Goal: Information Seeking & Learning: Learn about a topic

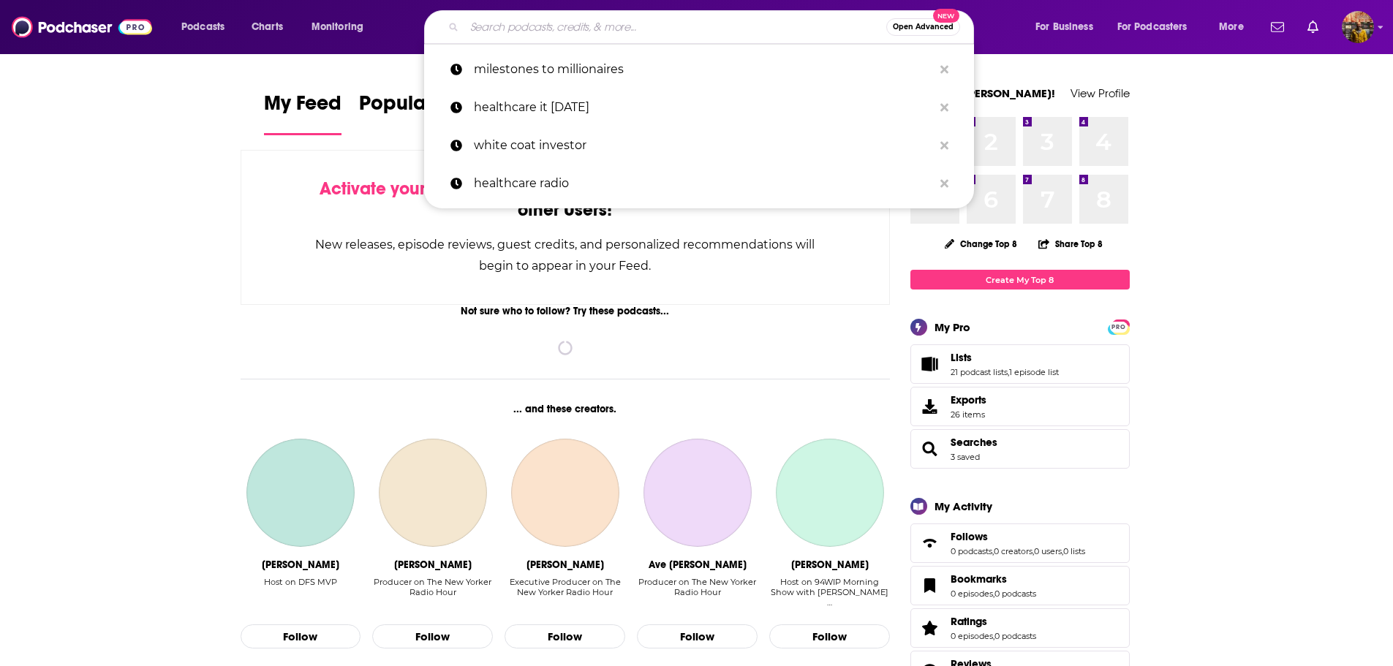
click at [647, 20] on input "Search podcasts, credits, & more..." at bounding box center [675, 26] width 422 height 23
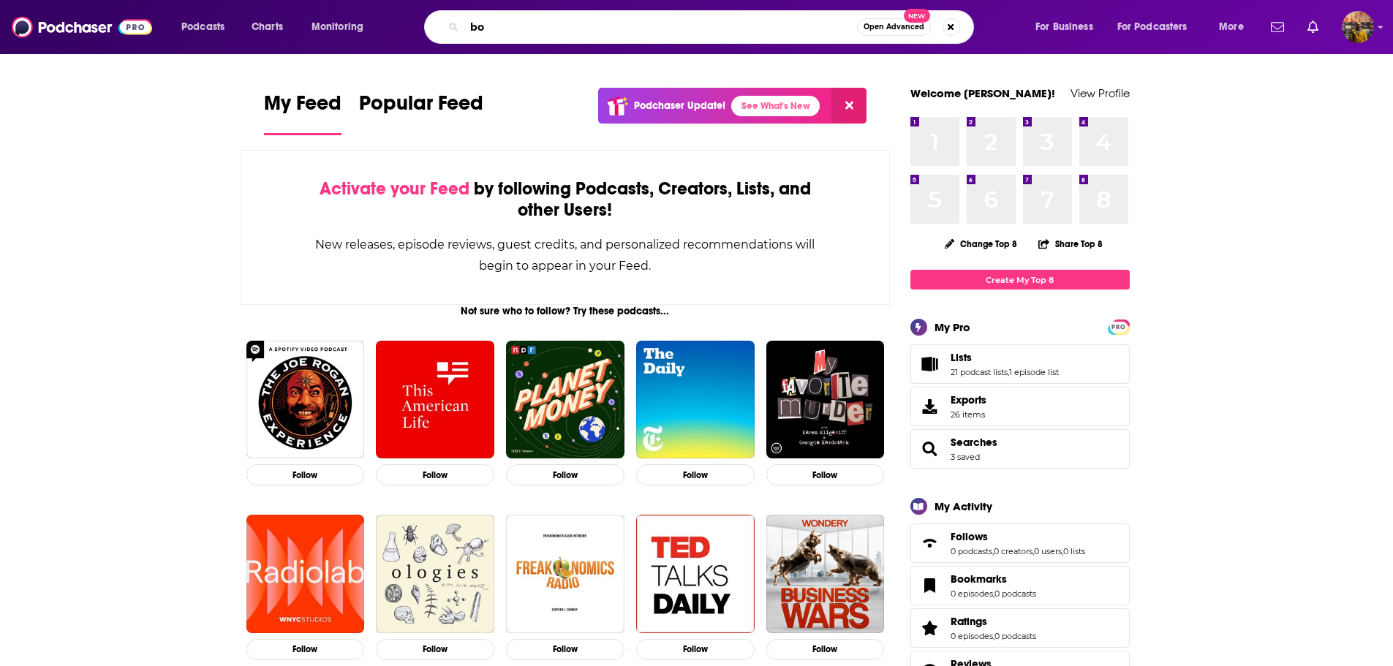
type input "b"
type input "s"
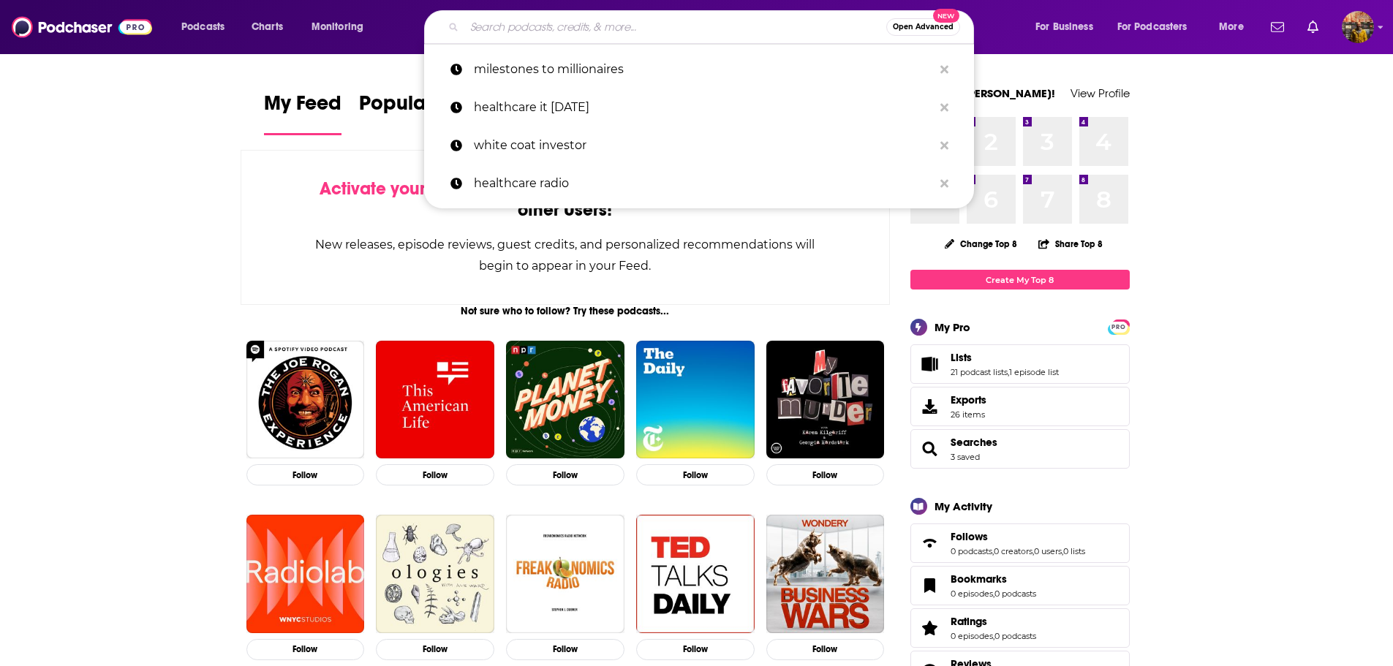
paste input "The ACO Show"
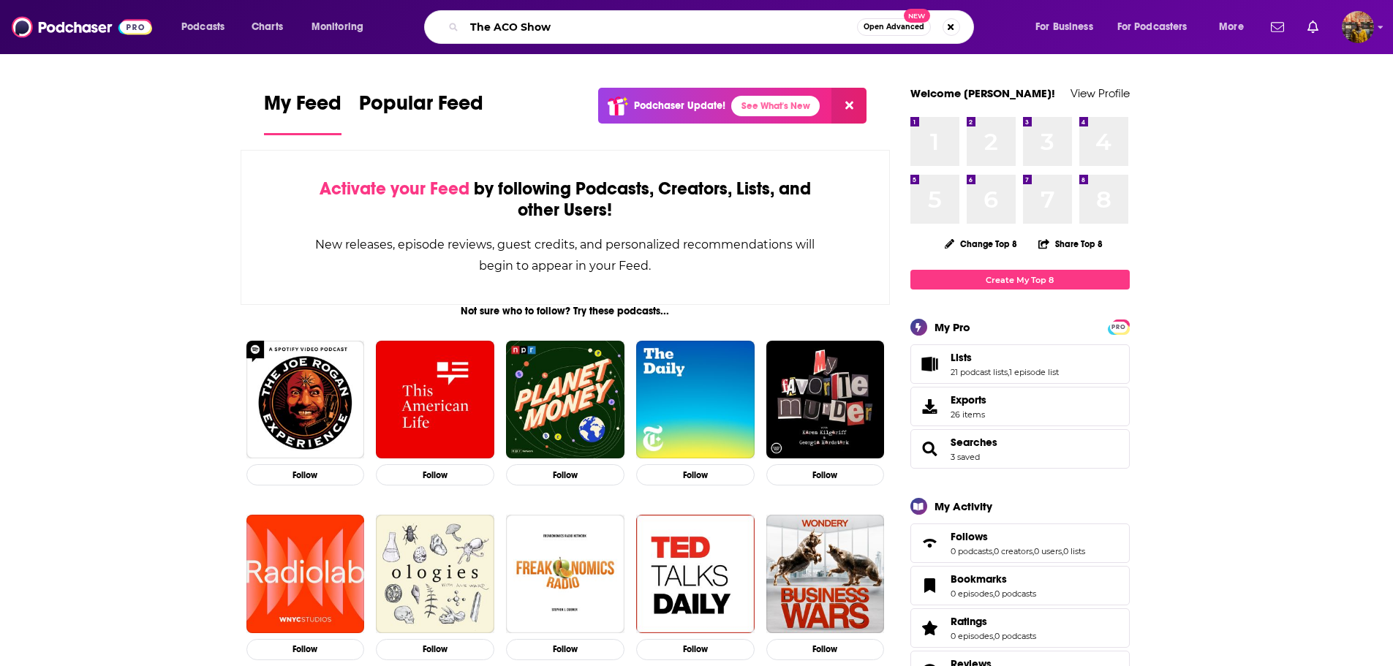
type input "The ACO Show"
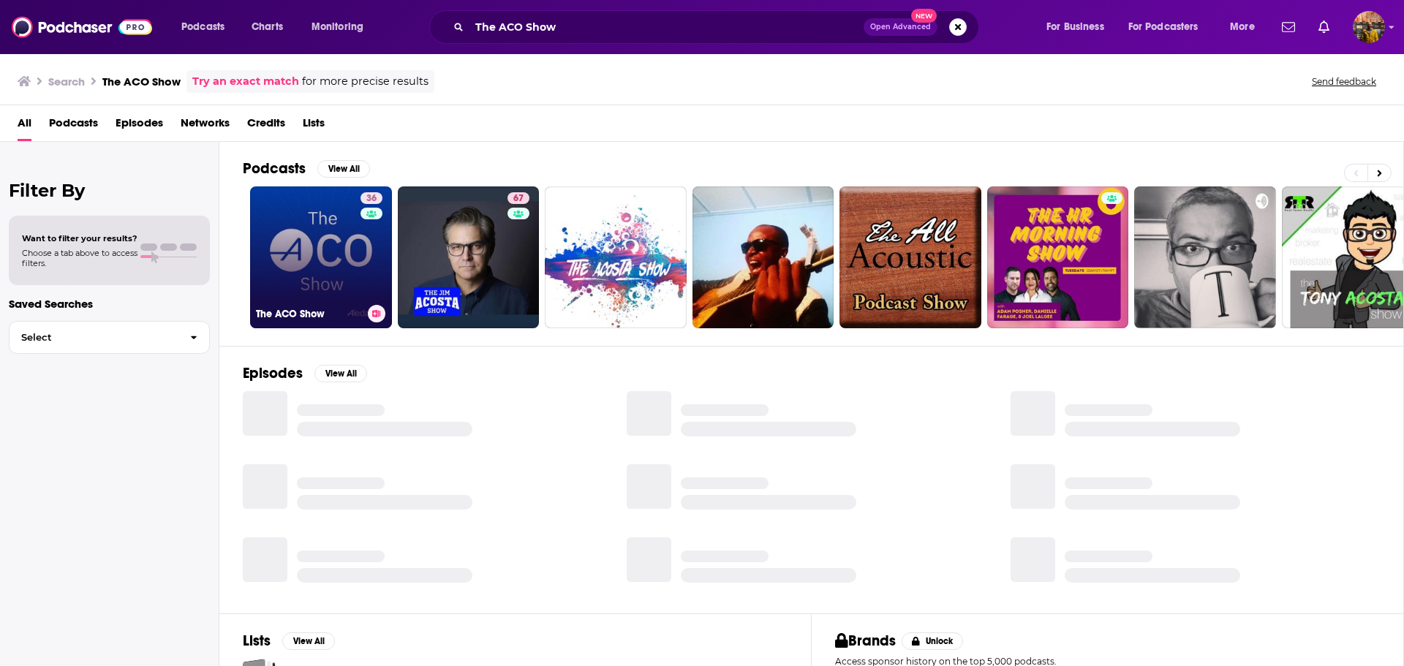
click at [314, 262] on link "36 The ACO Show" at bounding box center [321, 257] width 142 height 142
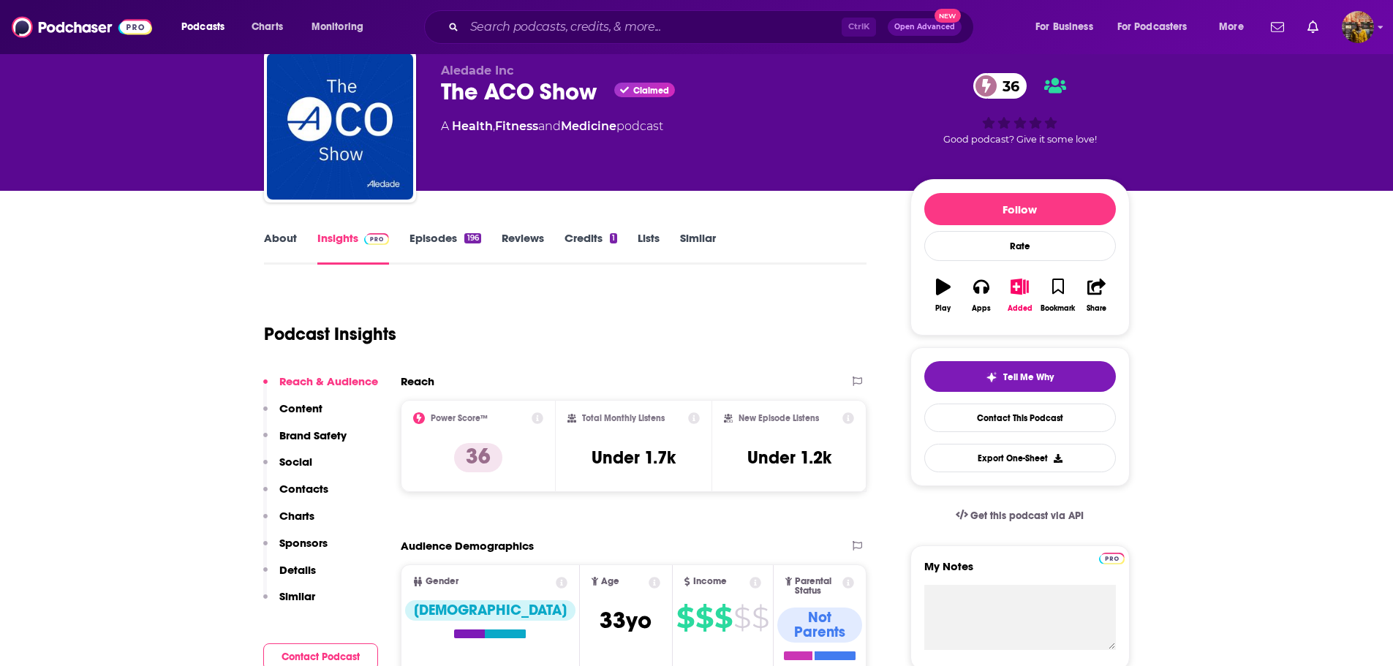
scroll to position [73, 0]
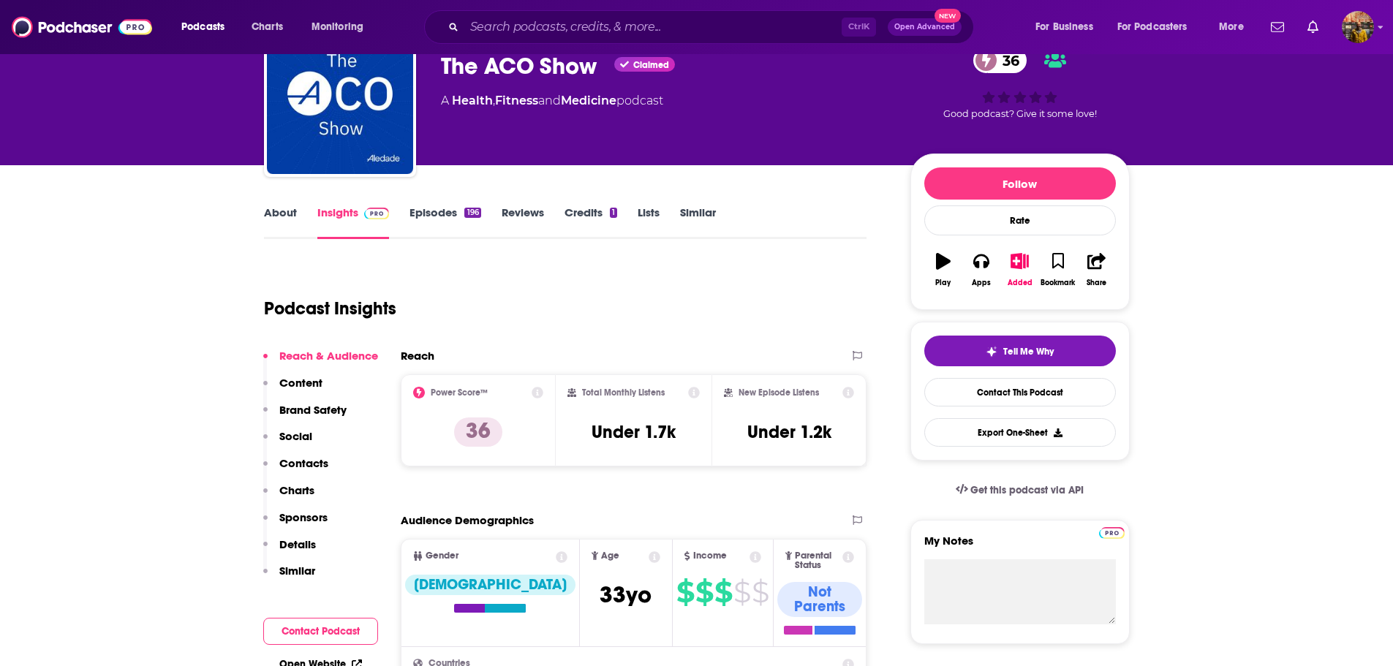
click at [423, 206] on link "Episodes 196" at bounding box center [444, 222] width 71 height 34
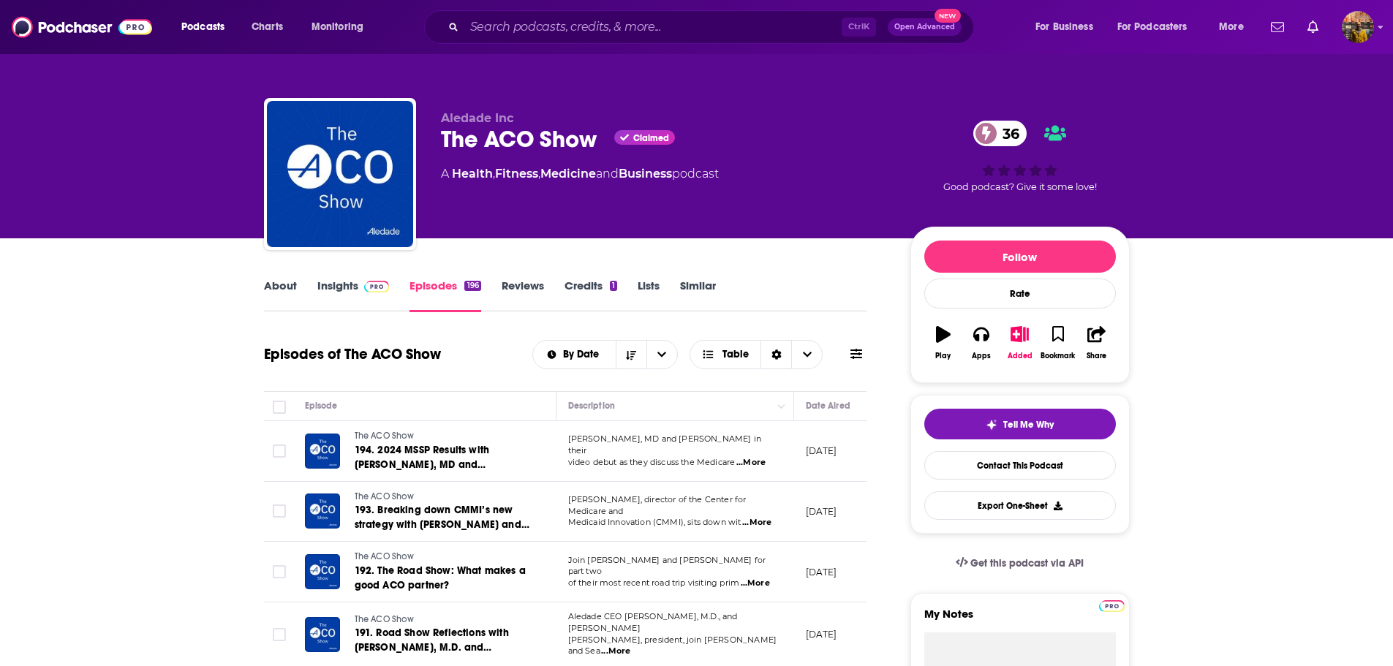
click at [852, 353] on icon at bounding box center [856, 354] width 12 height 12
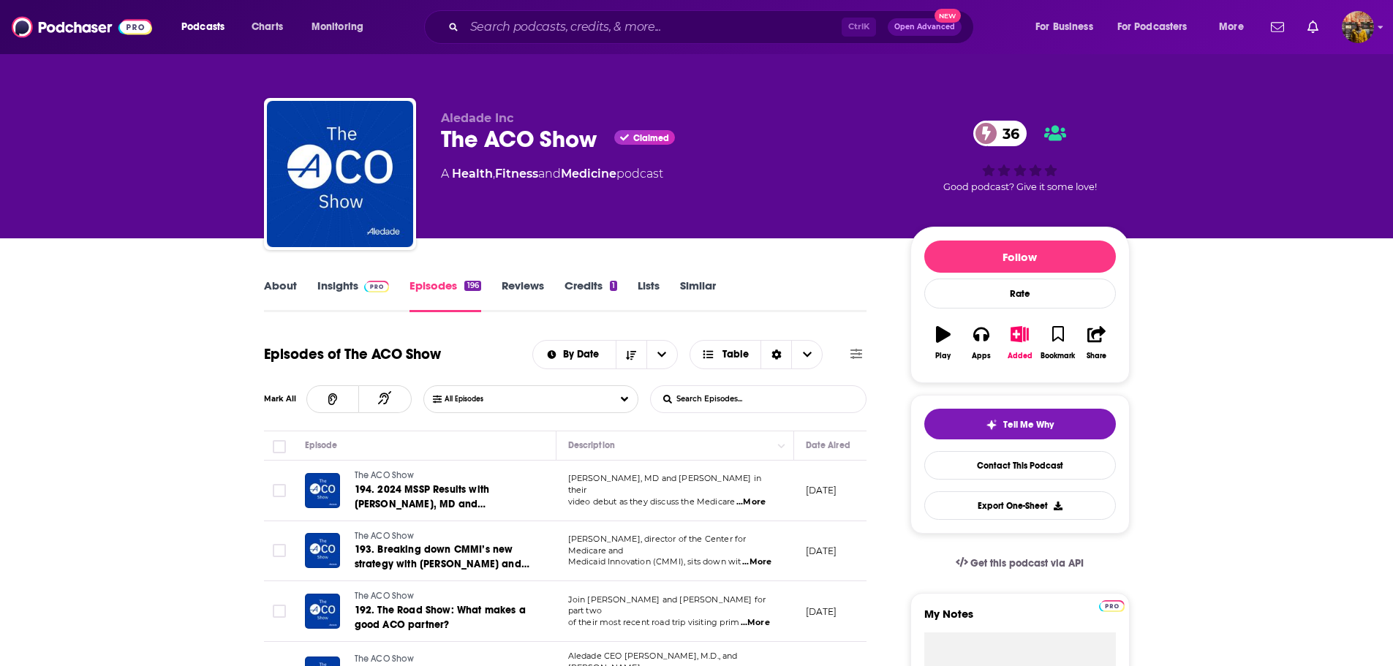
click at [710, 396] on input "List Search Input" at bounding box center [727, 399] width 153 height 26
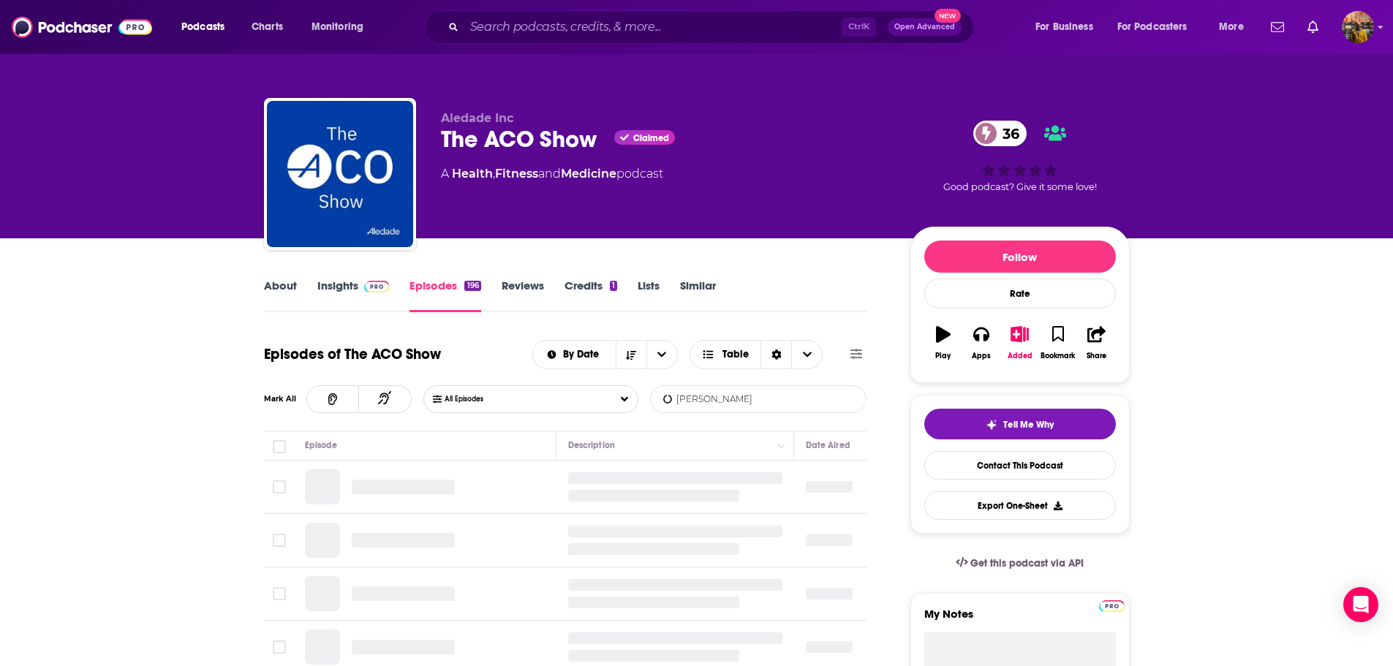
type input "[PERSON_NAME]"
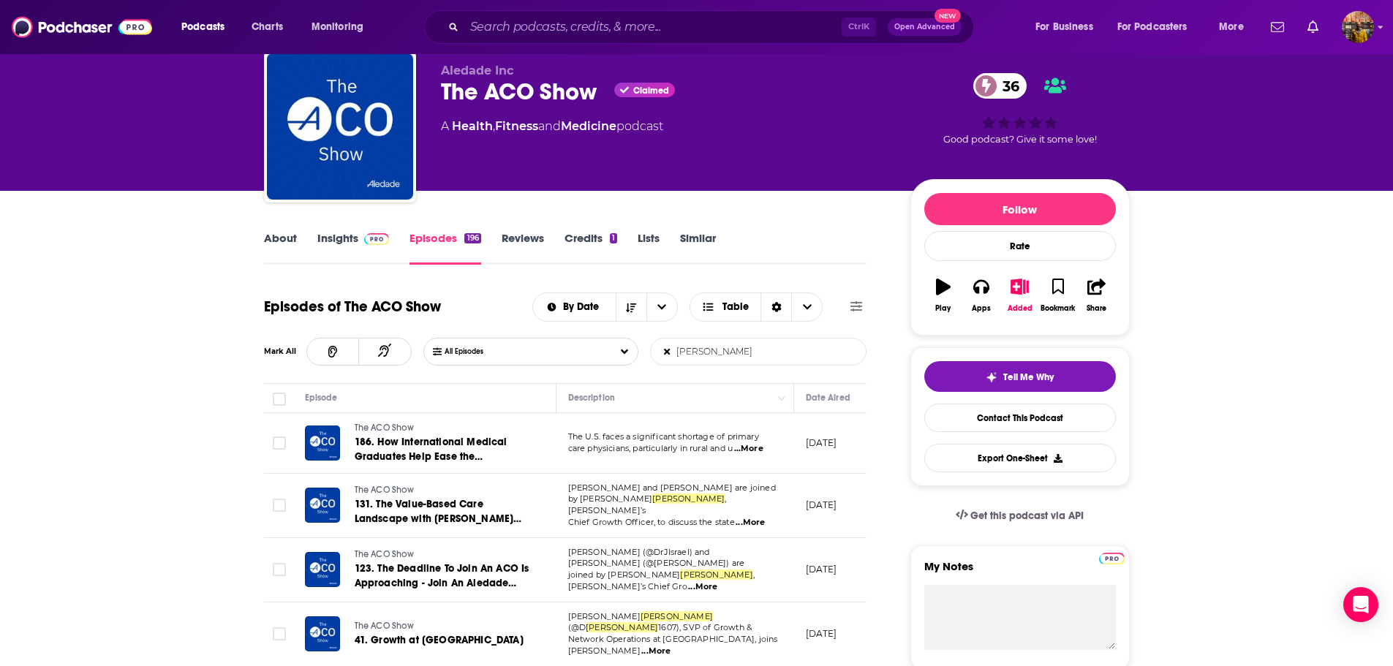
scroll to position [73, 0]
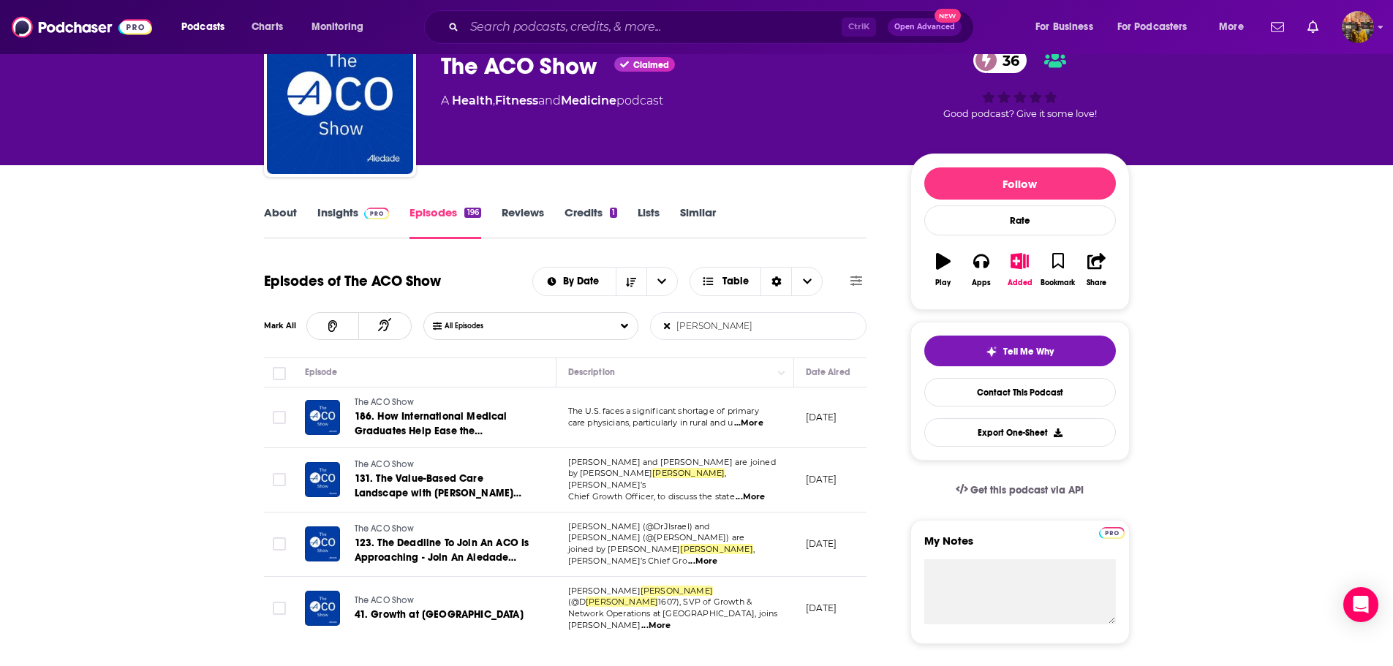
click at [761, 491] on span "...More" at bounding box center [750, 497] width 29 height 12
click at [760, 425] on span "...More" at bounding box center [748, 423] width 29 height 12
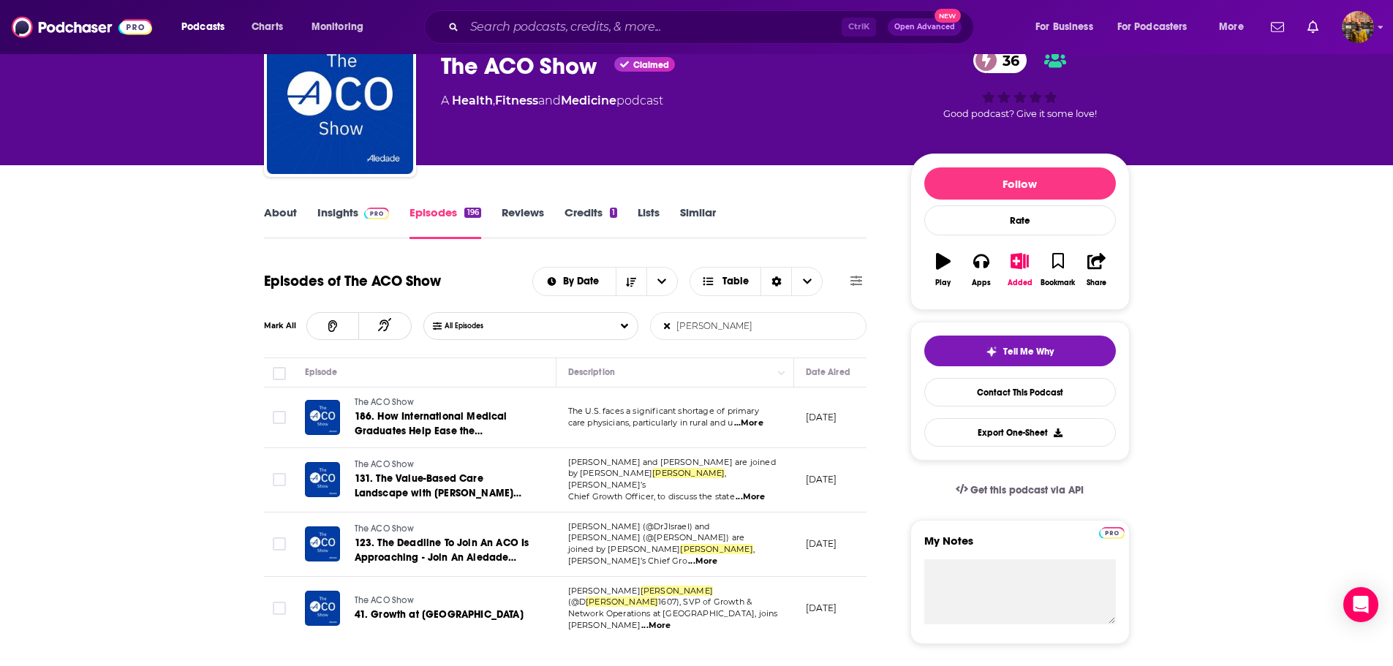
click at [717, 556] on span "...More" at bounding box center [702, 562] width 29 height 12
click at [670, 620] on span "...More" at bounding box center [655, 626] width 29 height 12
